Goal: Obtain resource: Obtain resource

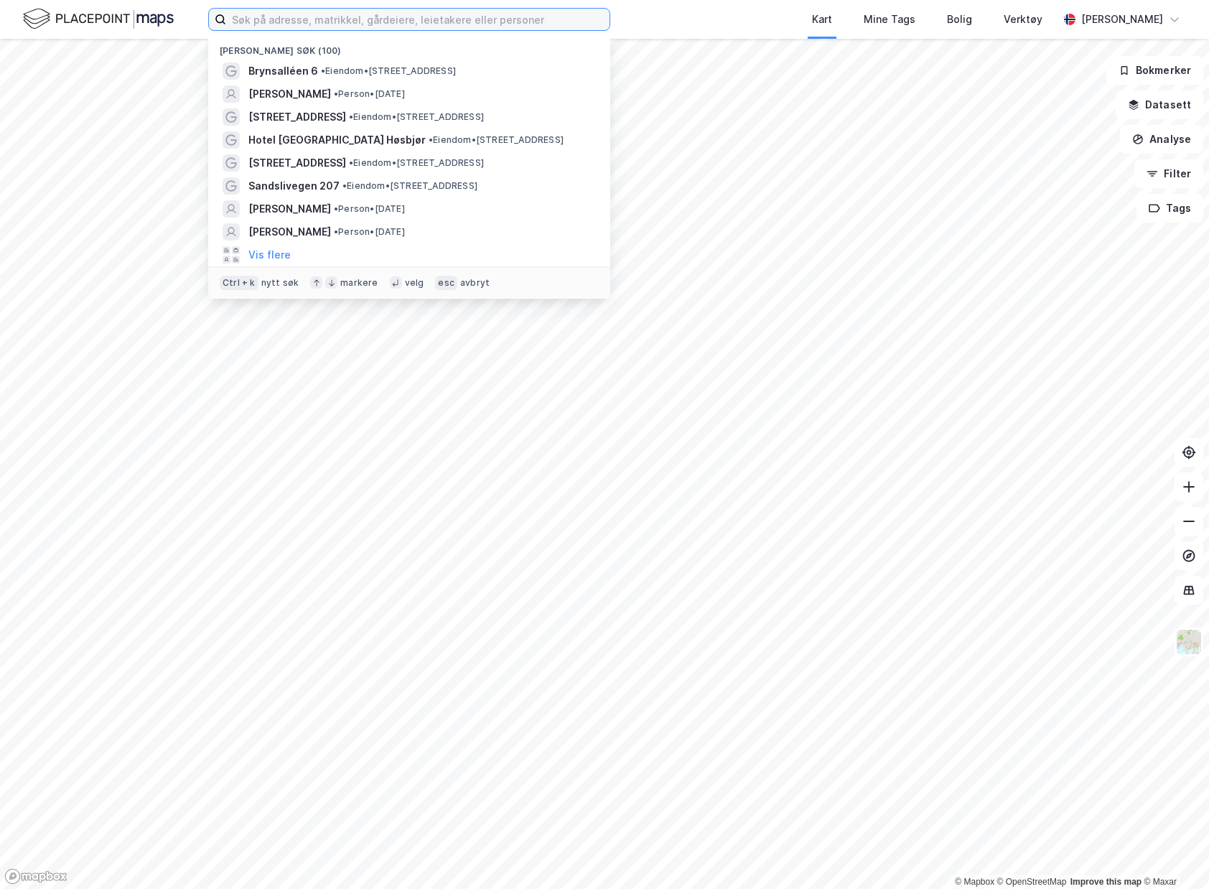
click at [367, 22] on input at bounding box center [417, 20] width 383 height 22
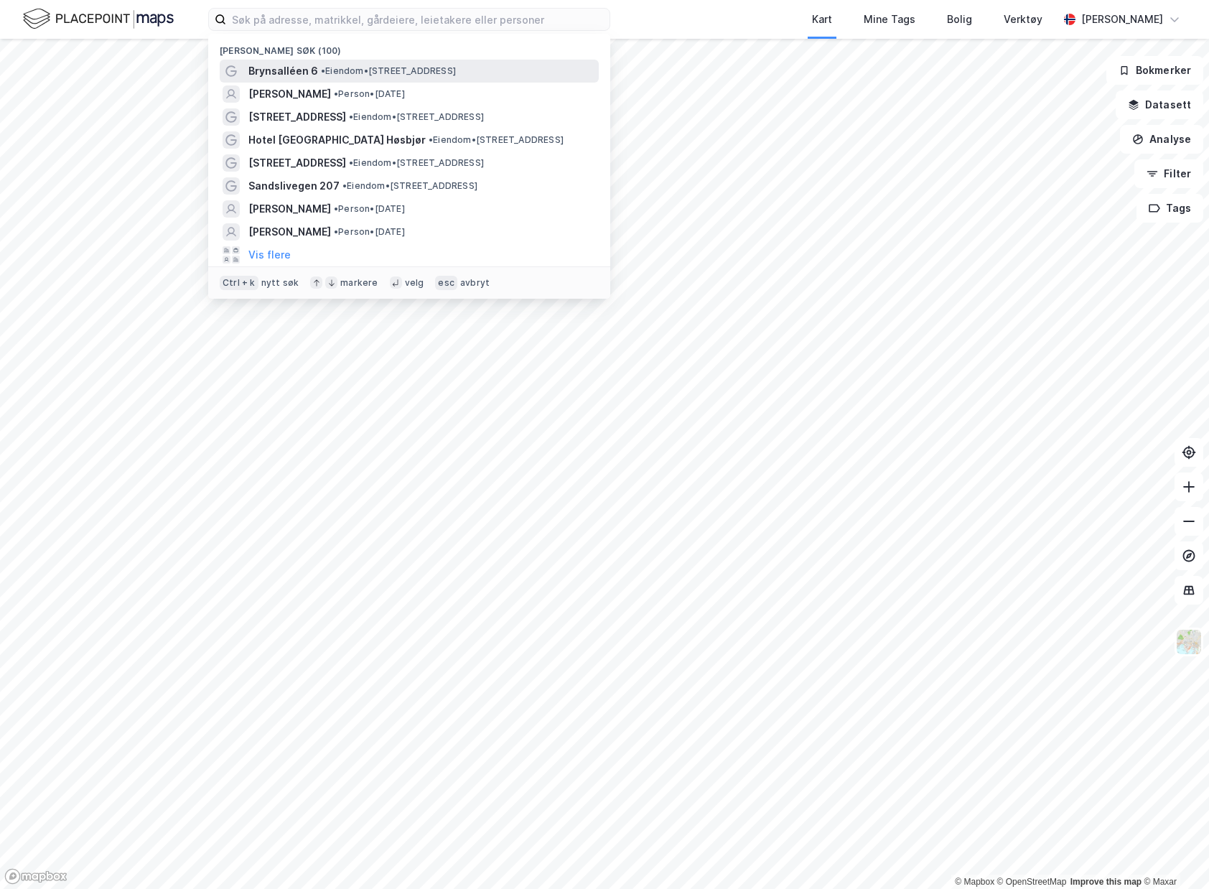
click at [321, 66] on span "•" at bounding box center [323, 70] width 4 height 11
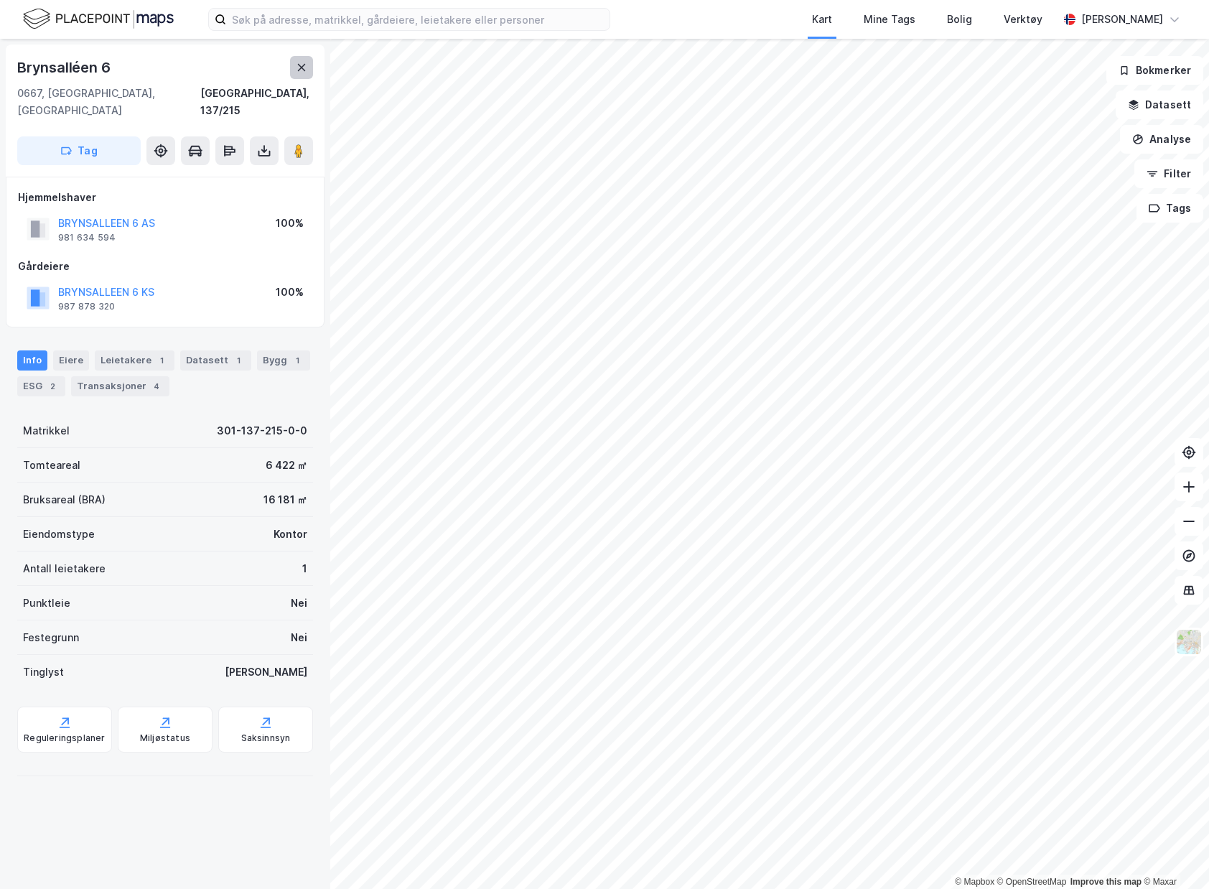
click at [305, 66] on icon at bounding box center [301, 67] width 11 height 11
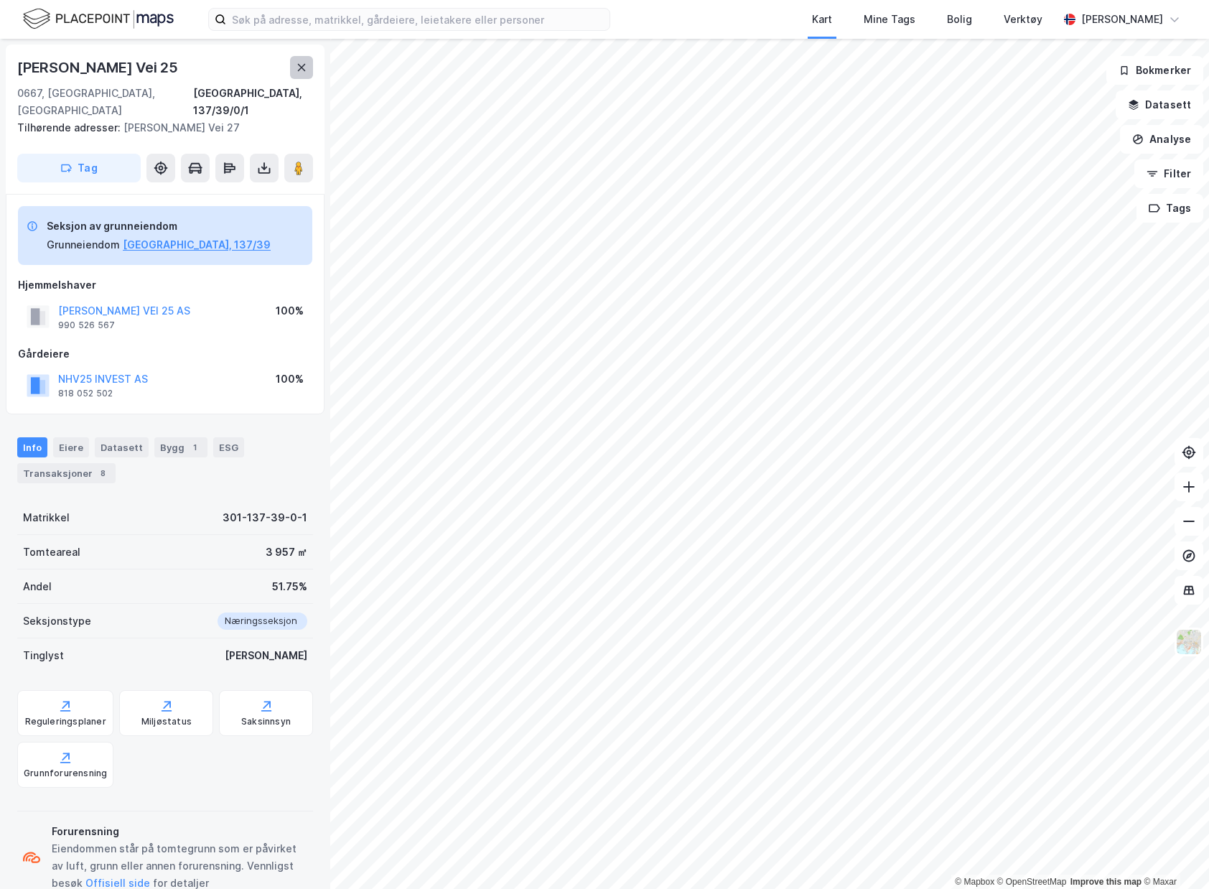
click at [297, 67] on icon at bounding box center [301, 67] width 11 height 11
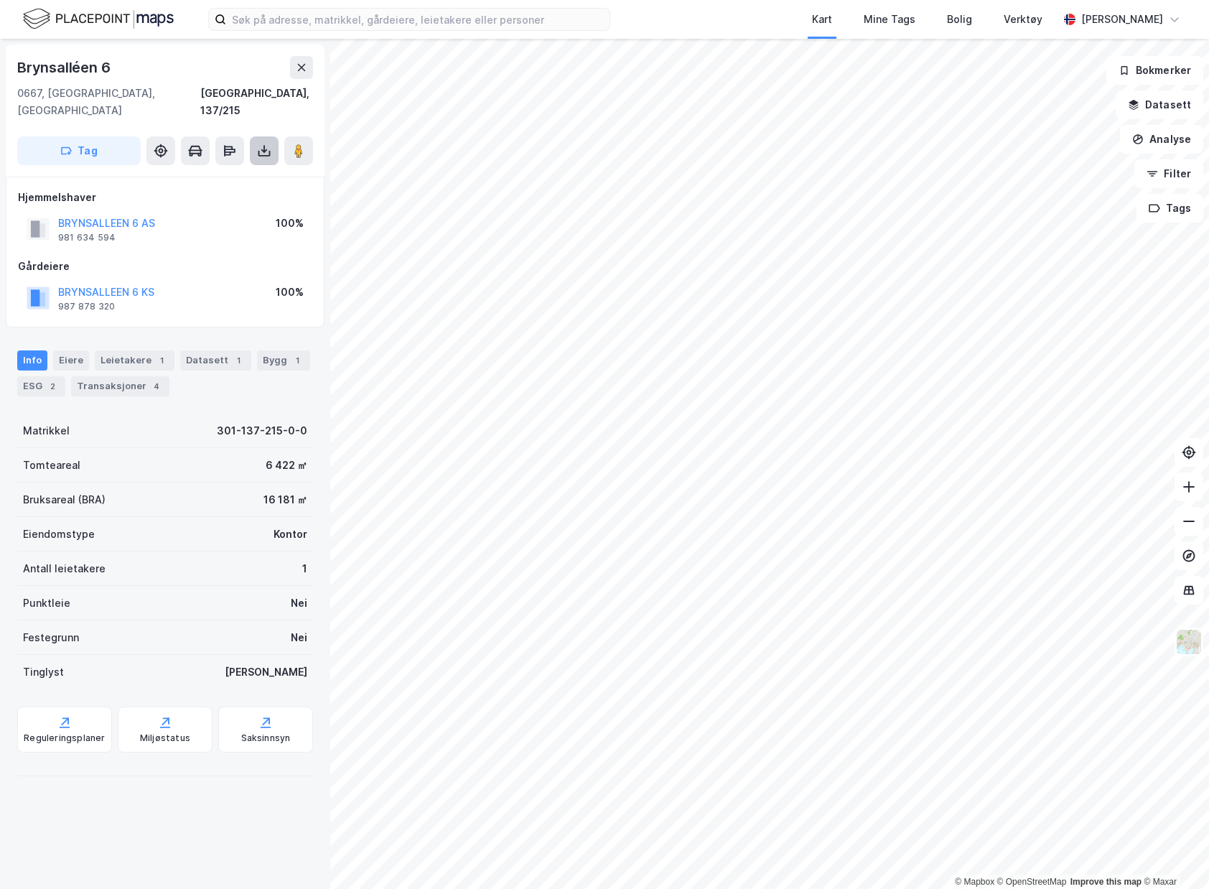
click at [276, 141] on button at bounding box center [264, 150] width 29 height 29
click at [233, 174] on div "Last ned grunnbok" at bounding box center [192, 179] width 83 height 11
